Goal: Check status

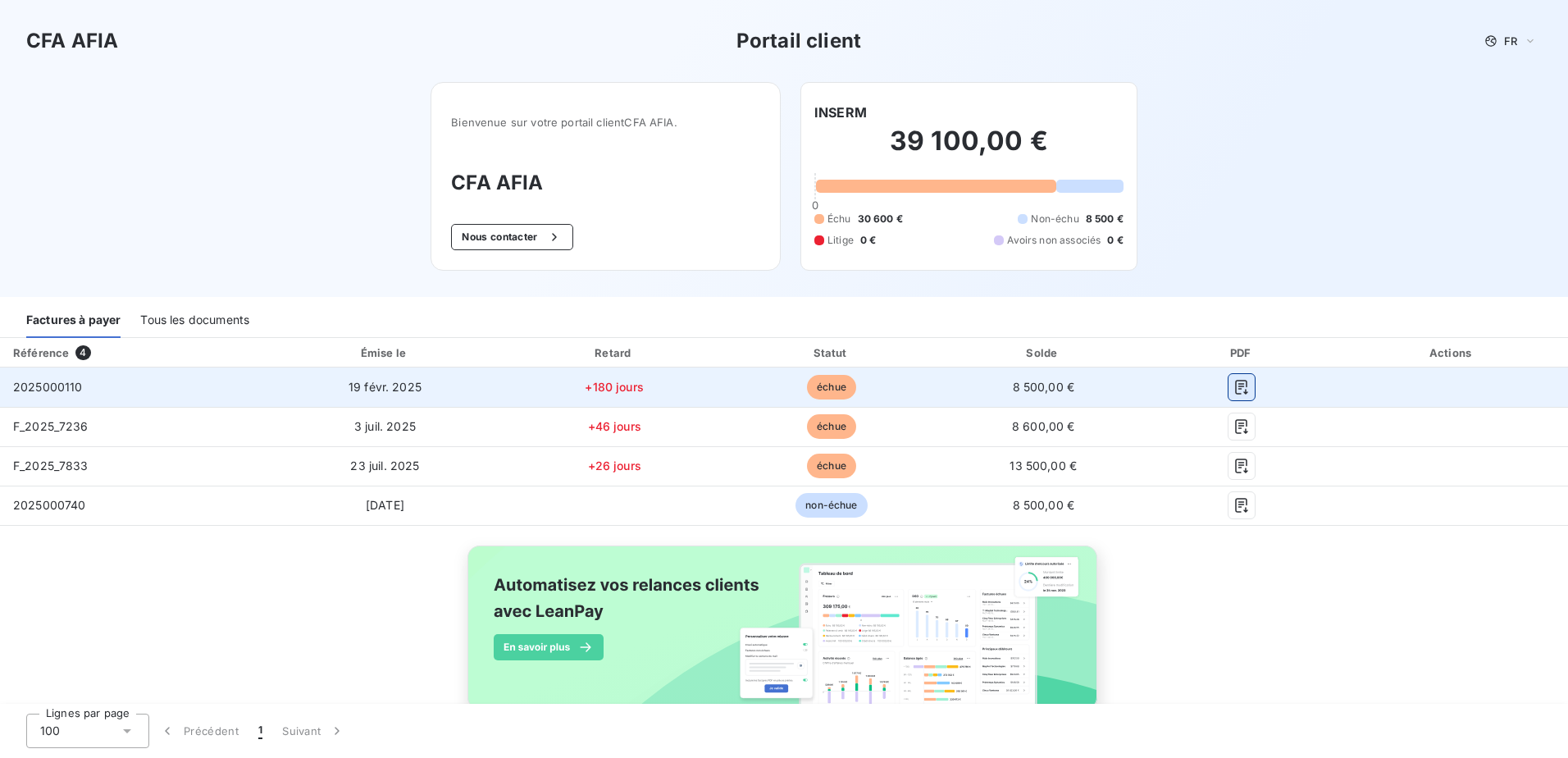
click at [1235, 379] on icon "button" at bounding box center [1241, 387] width 17 height 17
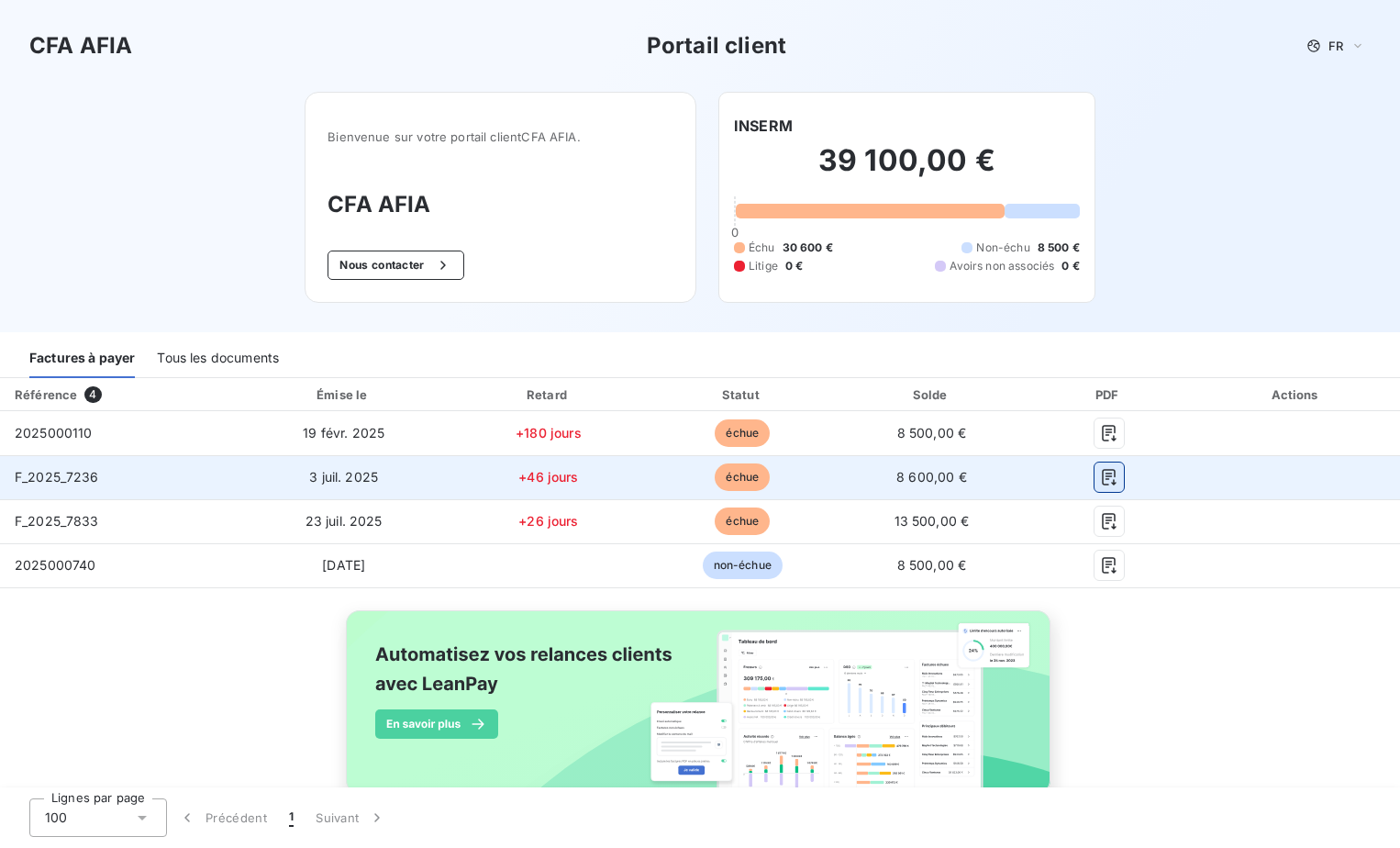
click at [1100, 486] on icon "button" at bounding box center [1109, 477] width 19 height 19
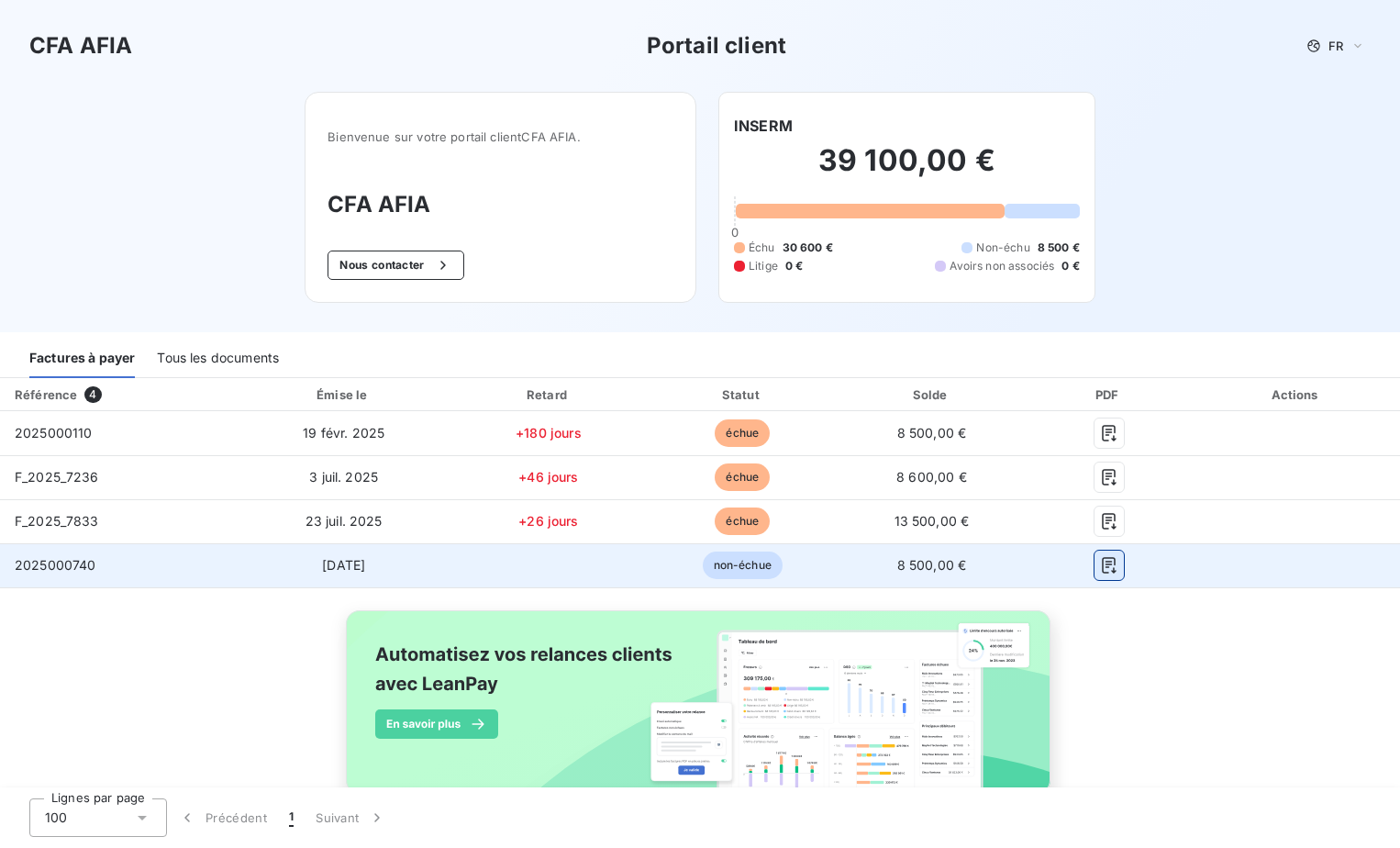
click at [1100, 569] on icon "button" at bounding box center [1109, 565] width 19 height 19
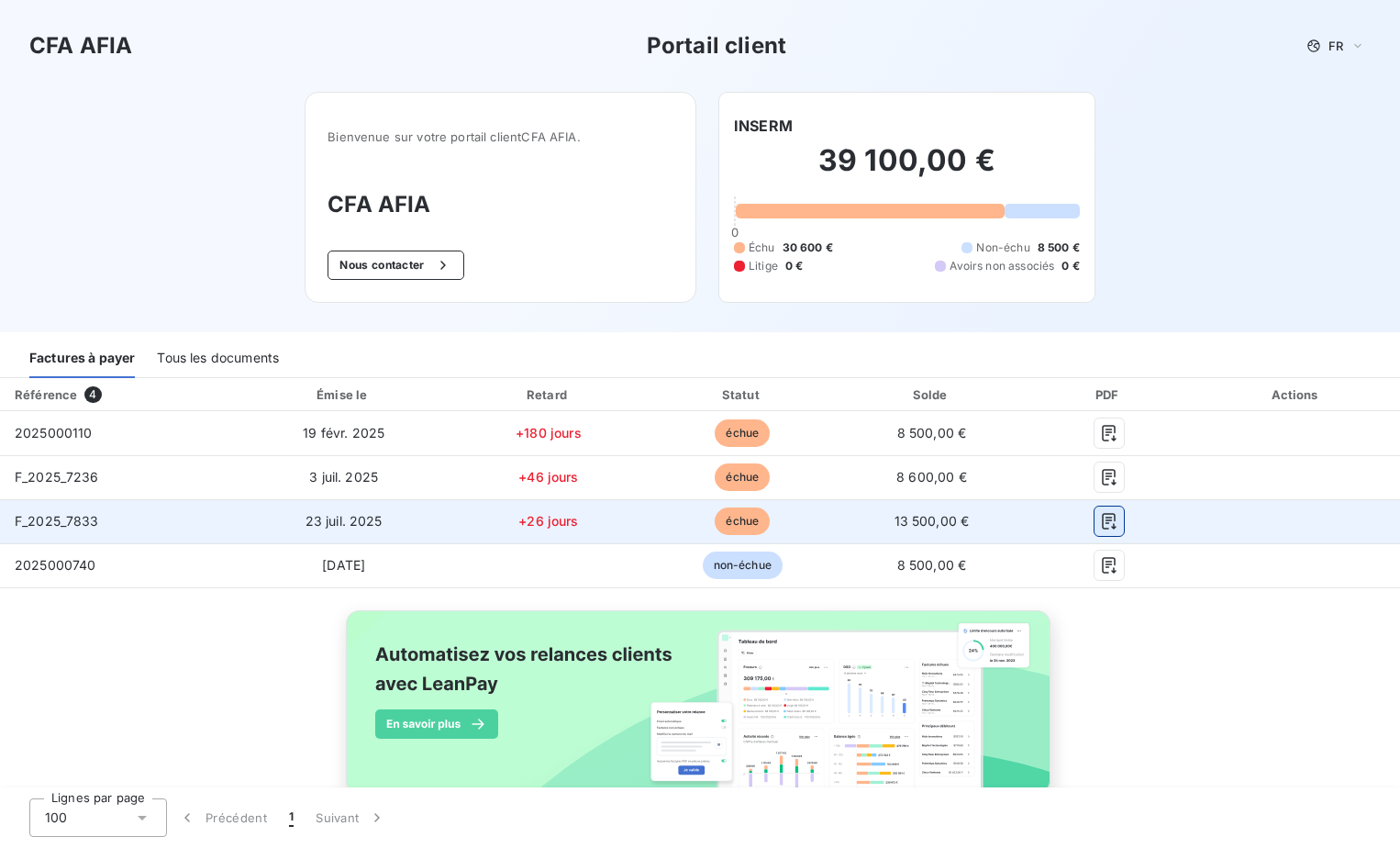
click at [1101, 520] on icon "button" at bounding box center [1109, 521] width 19 height 19
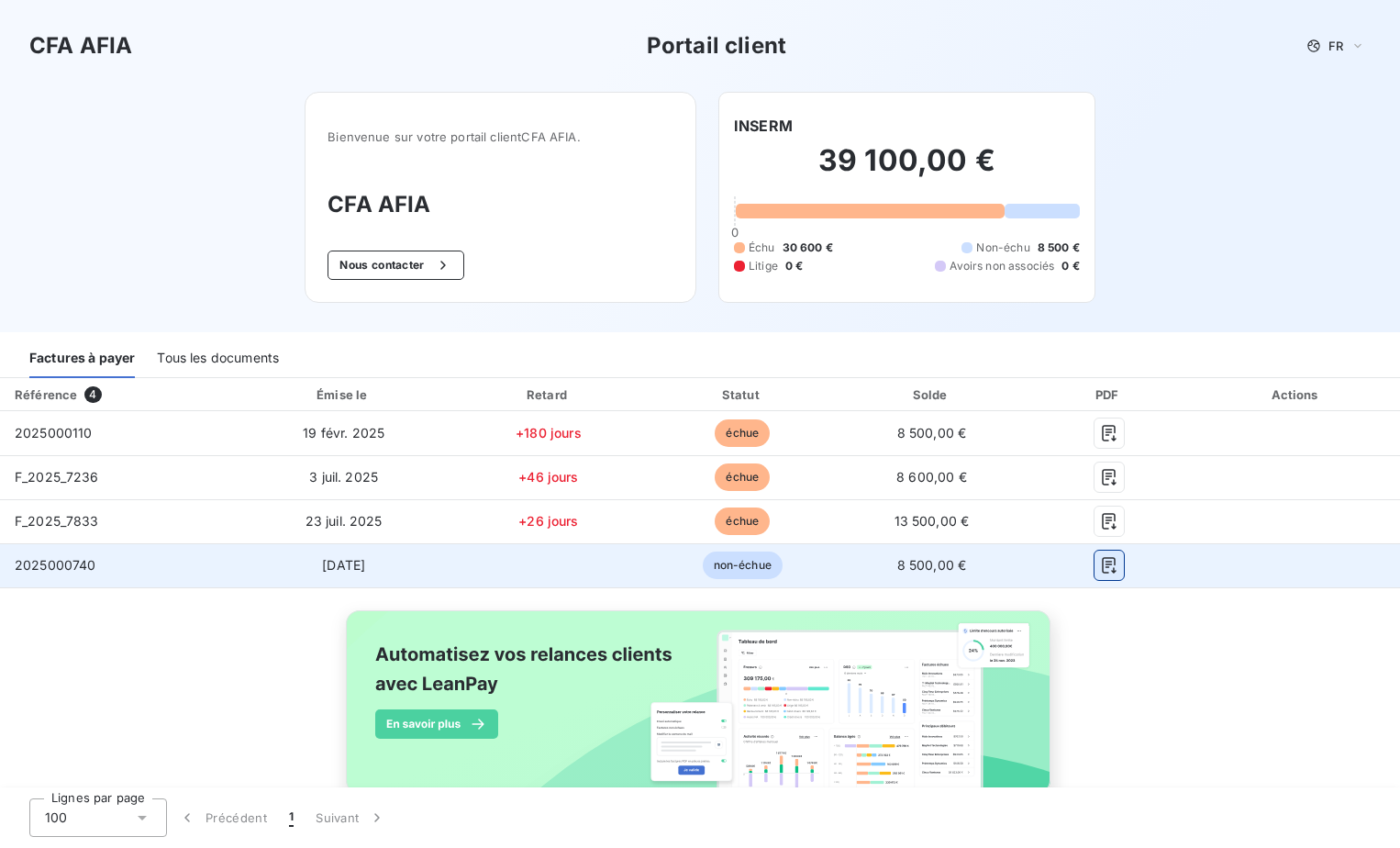
click at [1102, 567] on icon "button" at bounding box center [1109, 565] width 14 height 17
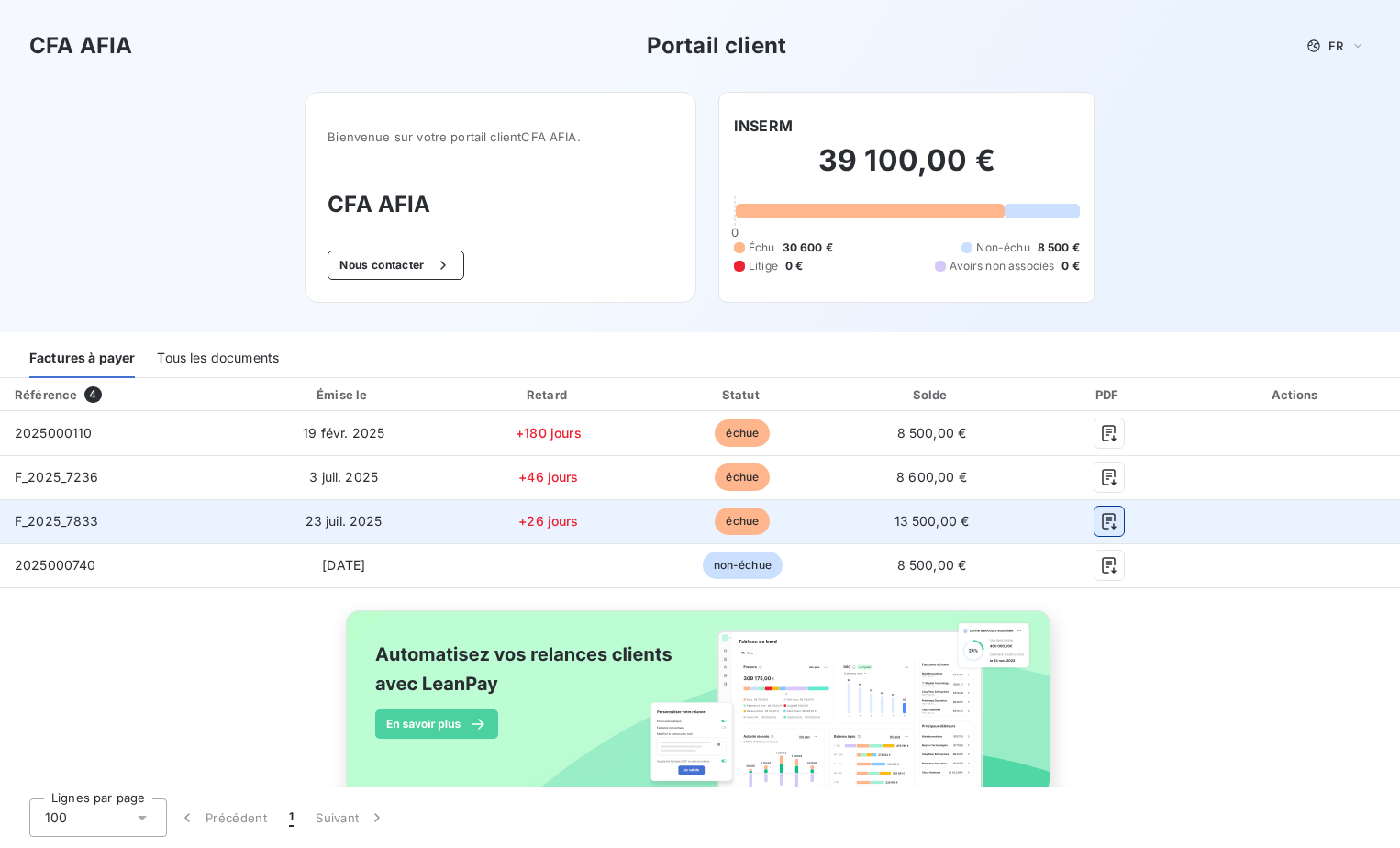
click at [1102, 514] on icon "button" at bounding box center [1109, 521] width 14 height 17
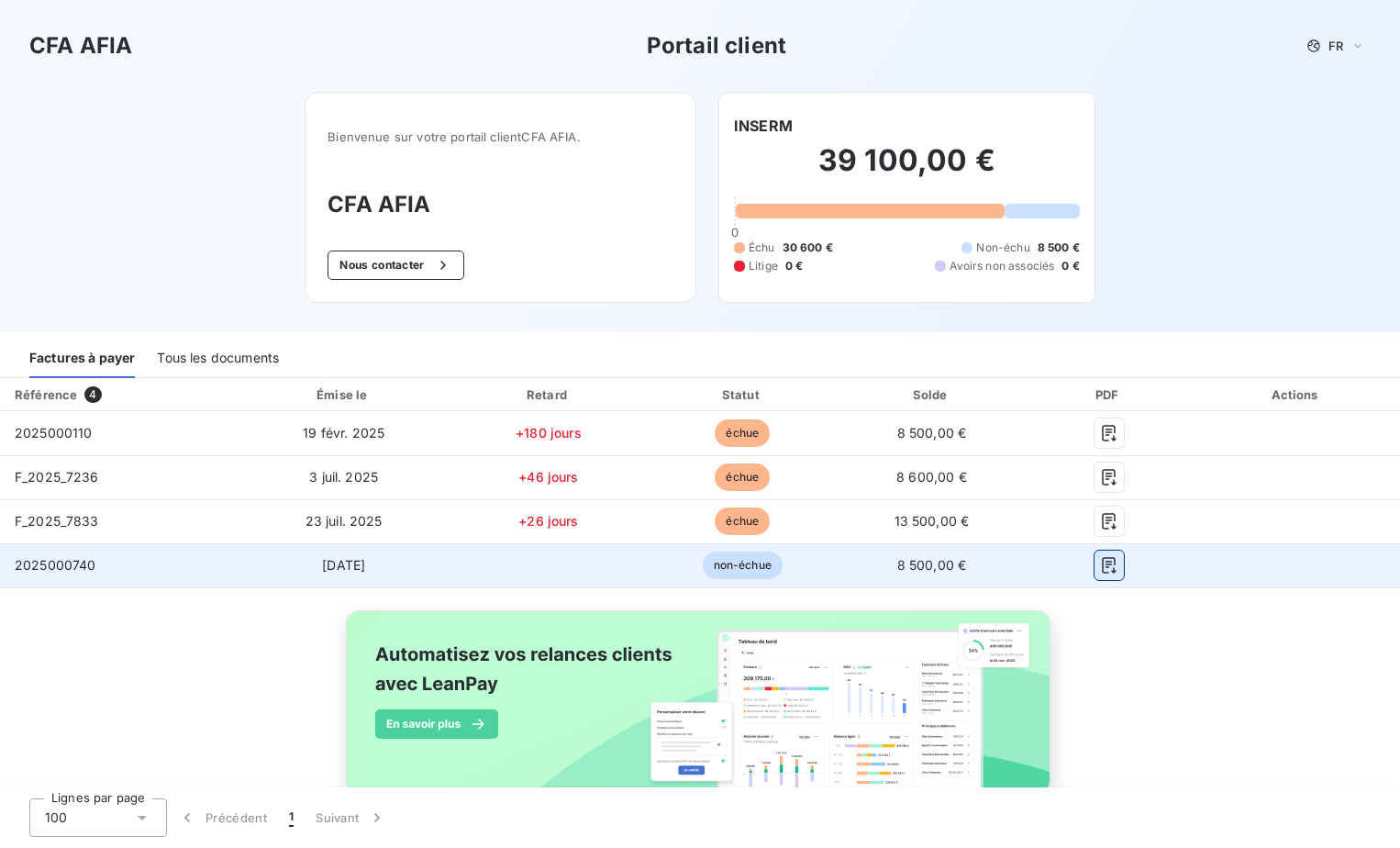
click at [1102, 559] on icon "button" at bounding box center [1109, 565] width 14 height 17
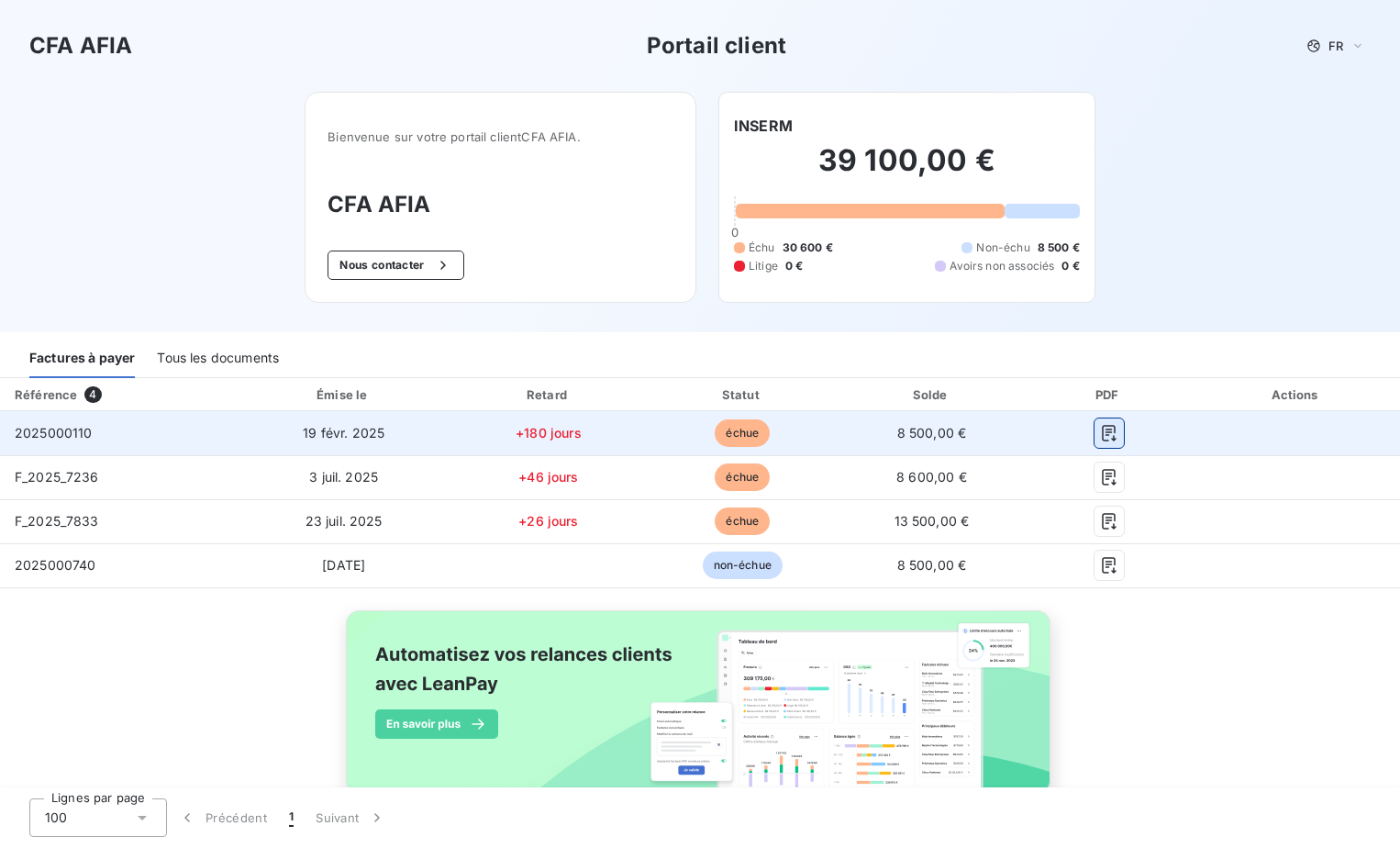
click at [1100, 433] on icon "button" at bounding box center [1109, 433] width 19 height 19
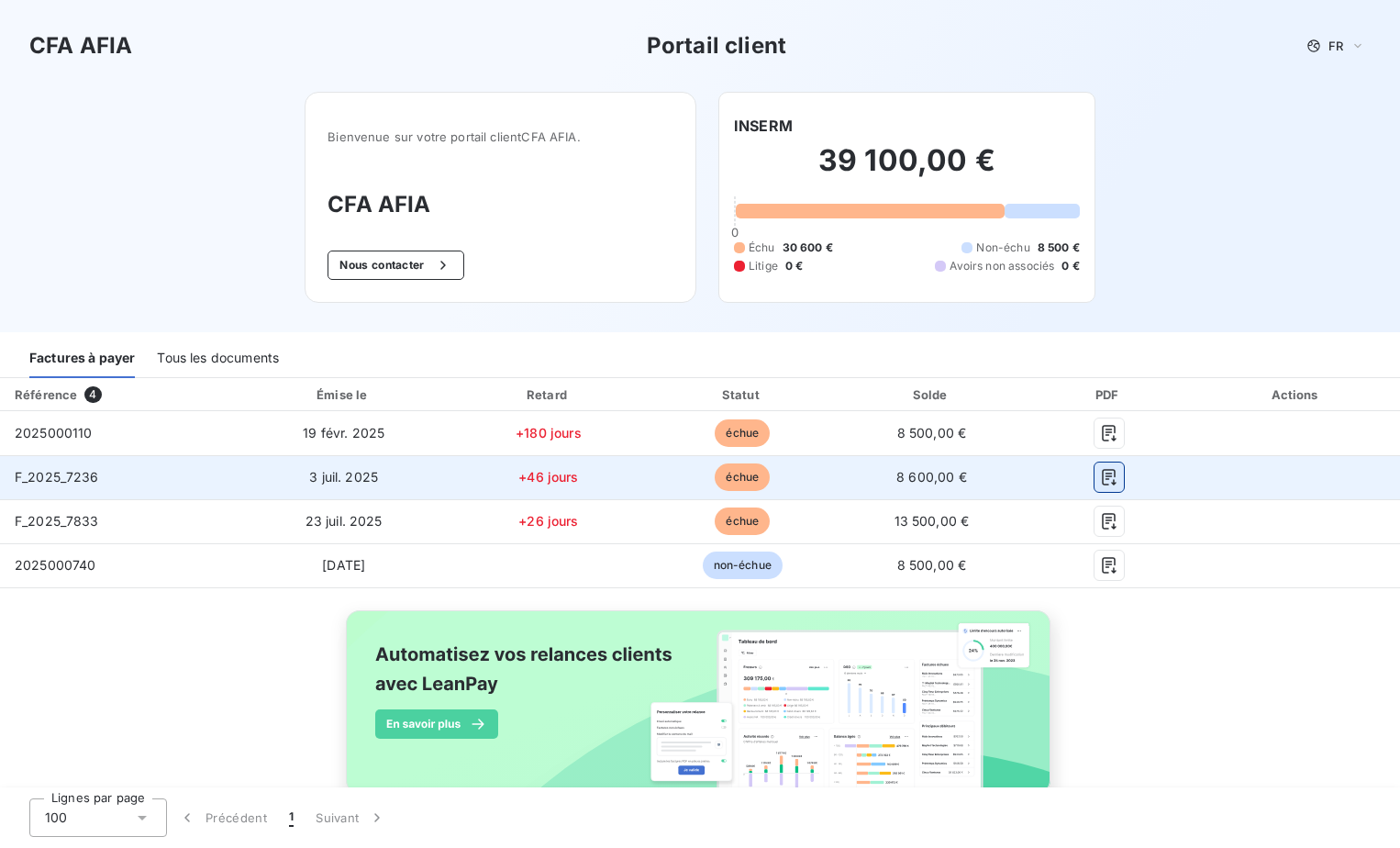
click at [1100, 482] on icon "button" at bounding box center [1109, 477] width 19 height 19
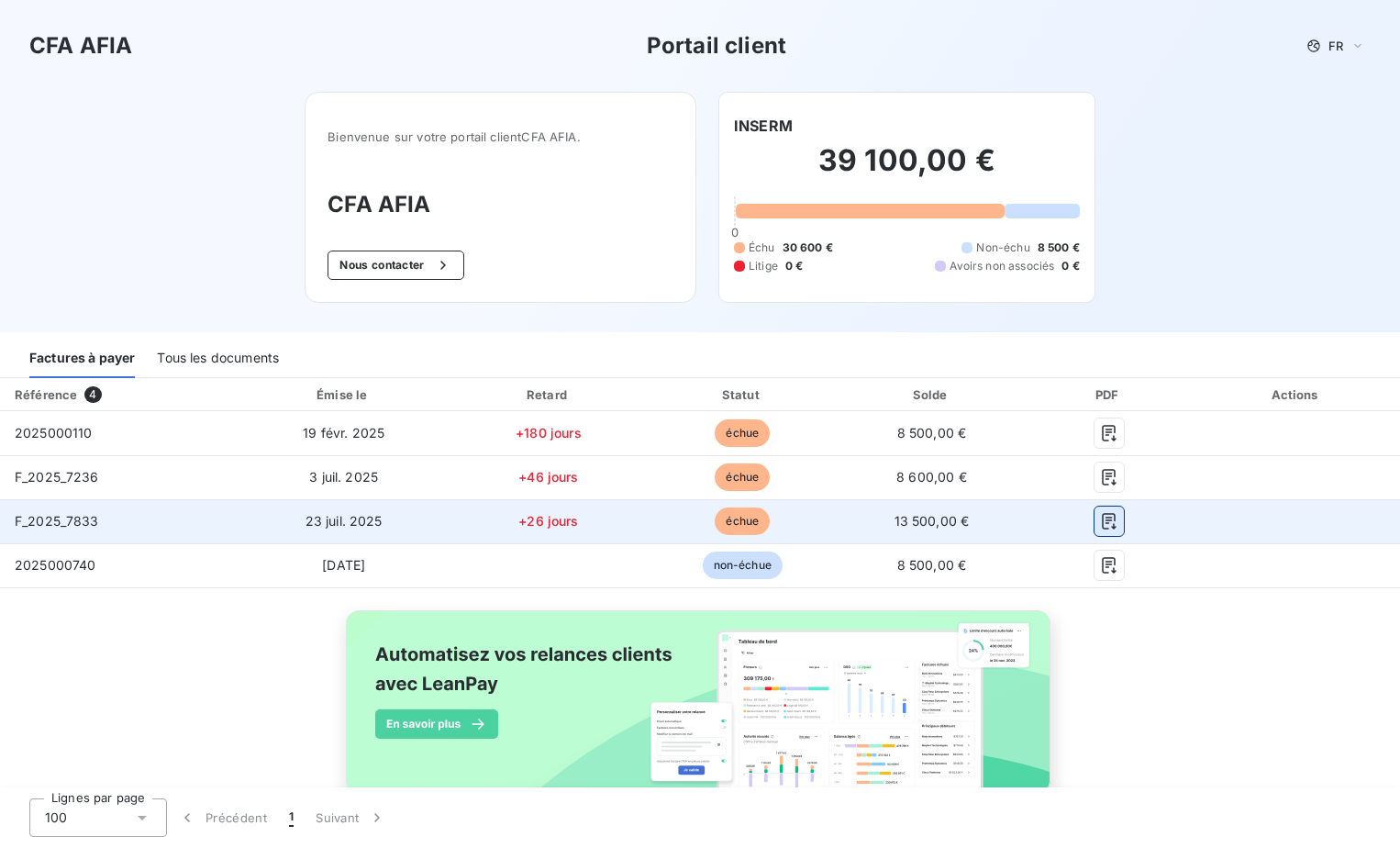
click at [1100, 521] on icon "button" at bounding box center [1109, 521] width 19 height 19
